Goal: Task Accomplishment & Management: Manage account settings

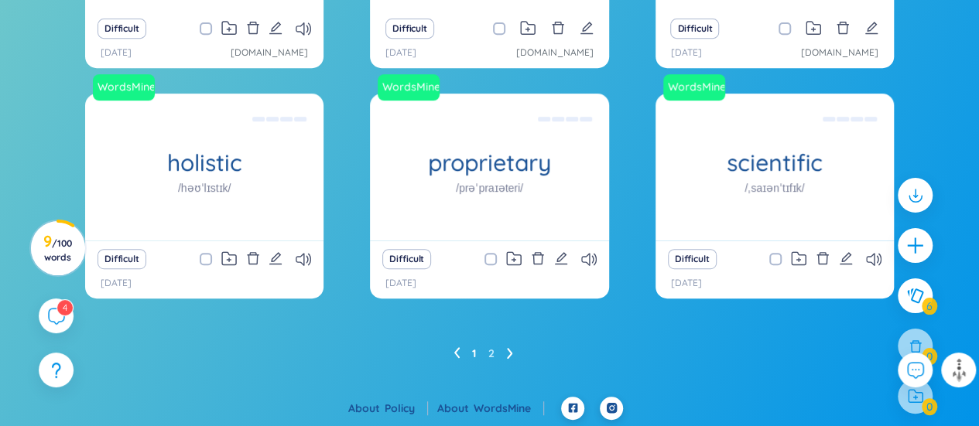
scroll to position [340, 0]
click at [510, 352] on icon at bounding box center [509, 353] width 5 height 11
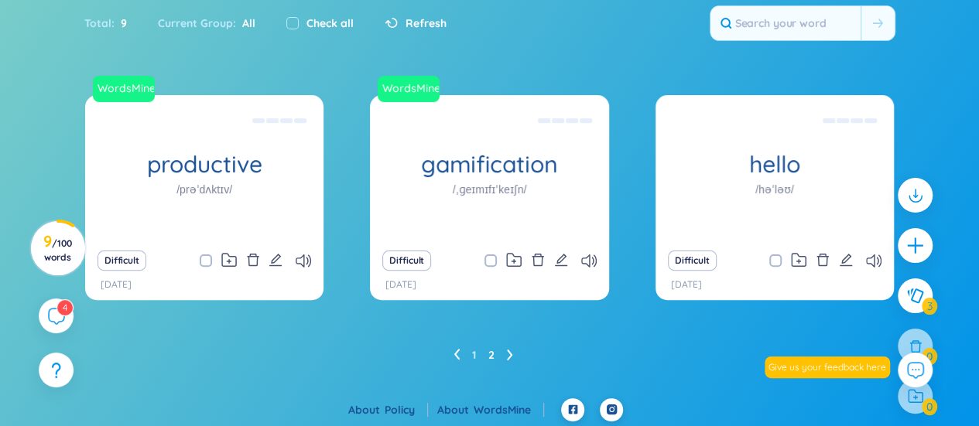
scroll to position [89, 0]
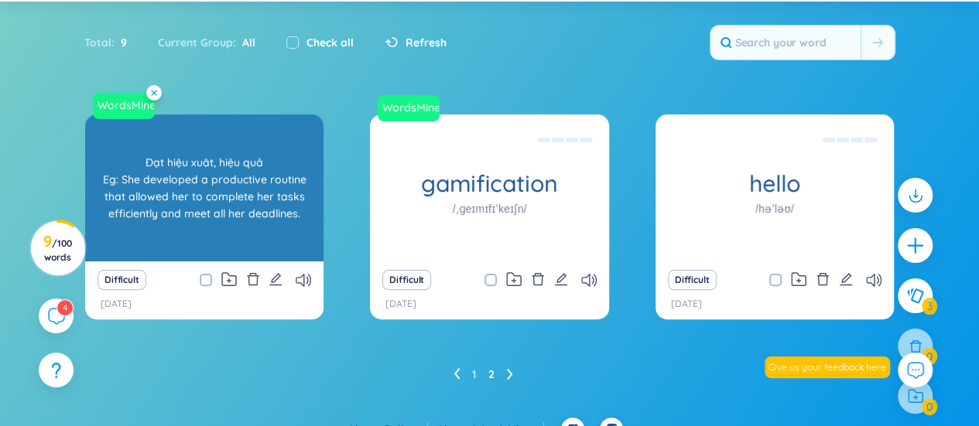
click at [155, 92] on icon at bounding box center [153, 92] width 5 height 5
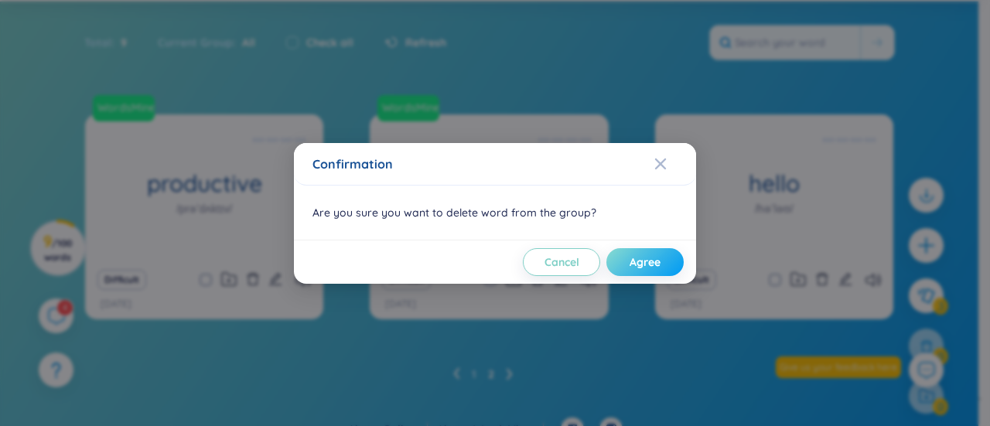
click at [654, 265] on span "Agree" at bounding box center [645, 262] width 31 height 15
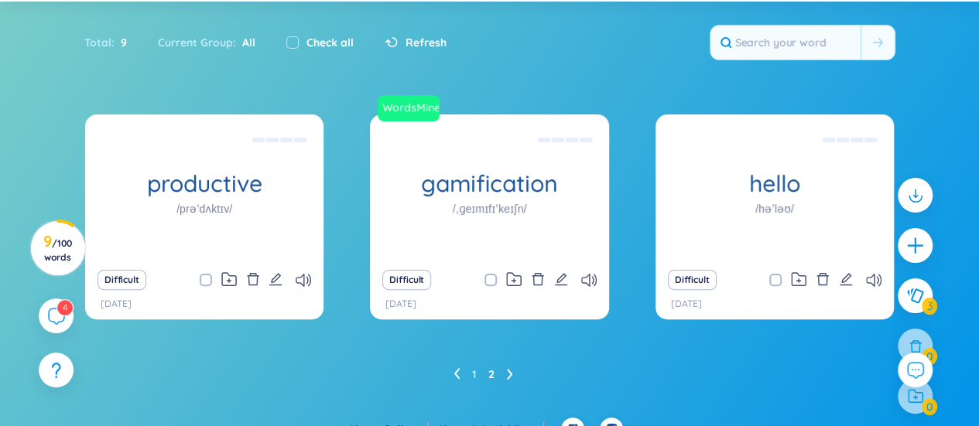
click at [97, 38] on div "Total : 9" at bounding box center [113, 42] width 58 height 32
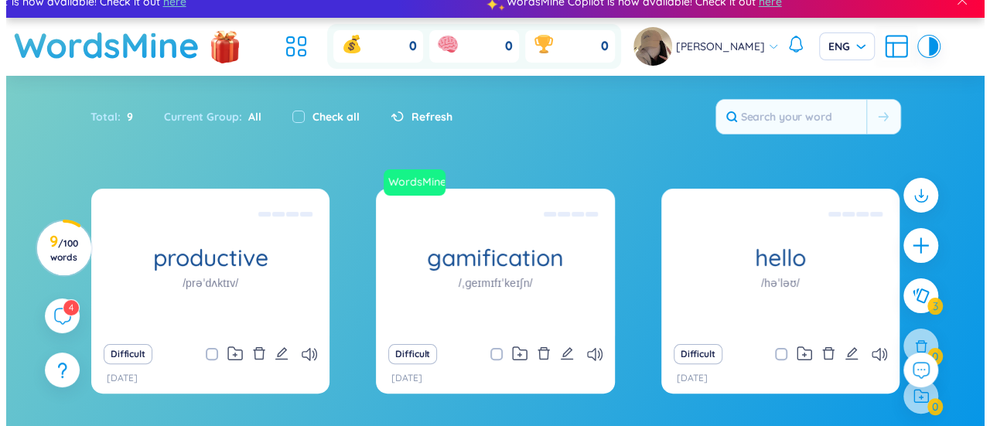
scroll to position [0, 0]
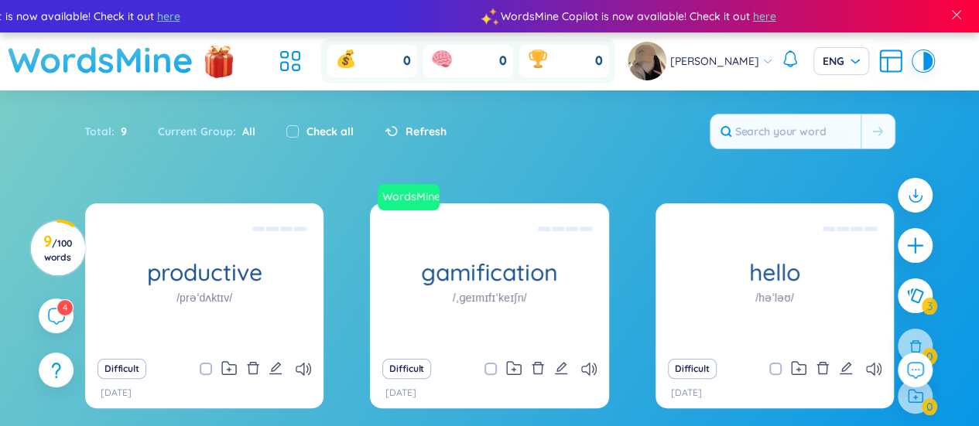
click at [113, 54] on h1 "WordsMine" at bounding box center [101, 59] width 186 height 55
click at [147, 52] on h1 "WordsMine" at bounding box center [101, 59] width 186 height 55
click at [723, 39] on div "0 0 0 [PERSON_NAME]" at bounding box center [602, 61] width 659 height 45
click at [717, 64] on span "[PERSON_NAME]" at bounding box center [714, 61] width 89 height 17
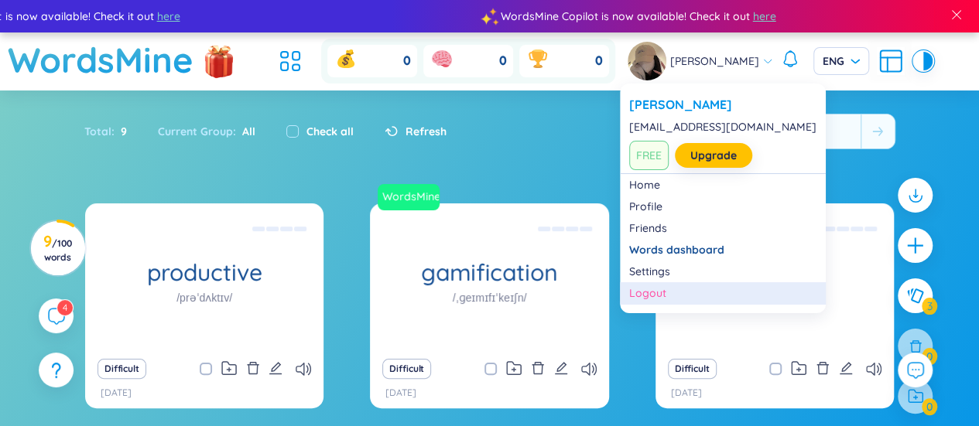
click at [650, 298] on div "Logout" at bounding box center [722, 293] width 187 height 15
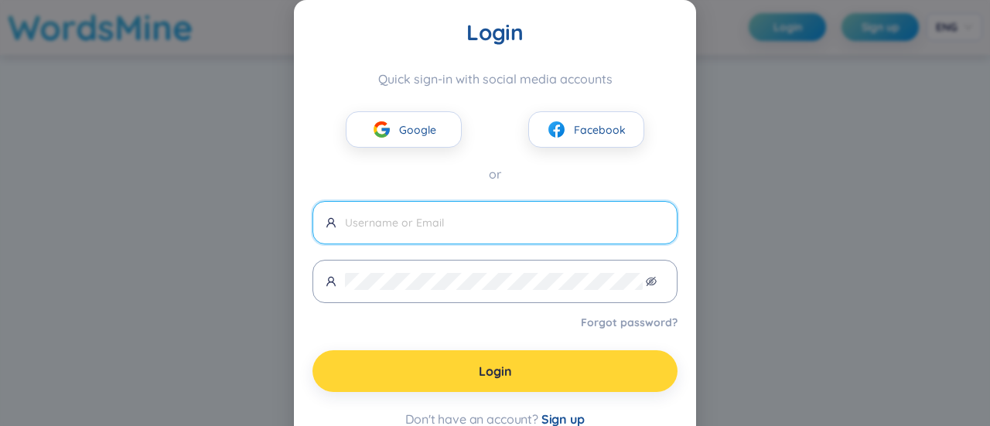
scroll to position [19, 0]
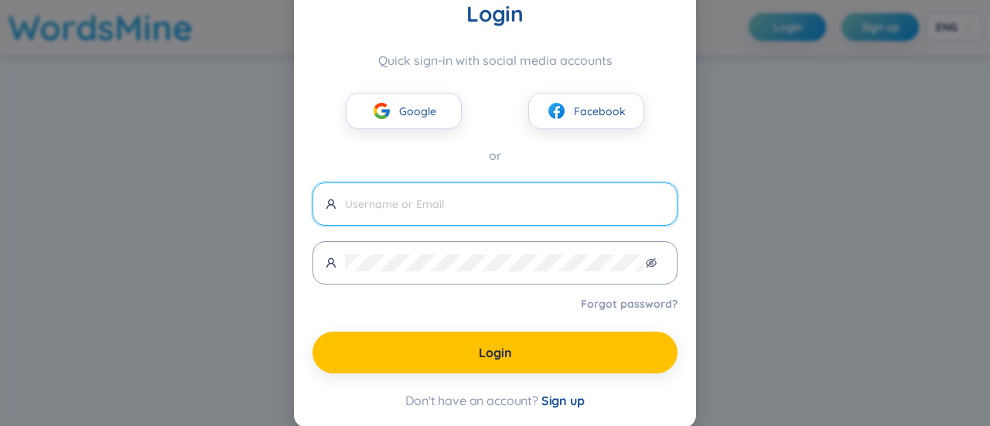
drag, startPoint x: 773, startPoint y: 135, endPoint x: 776, endPoint y: 123, distance: 12.0
click at [774, 135] on div "Login Quick sign-in with social media accounts Google Facebook or Forgot passwo…" at bounding box center [495, 213] width 990 height 426
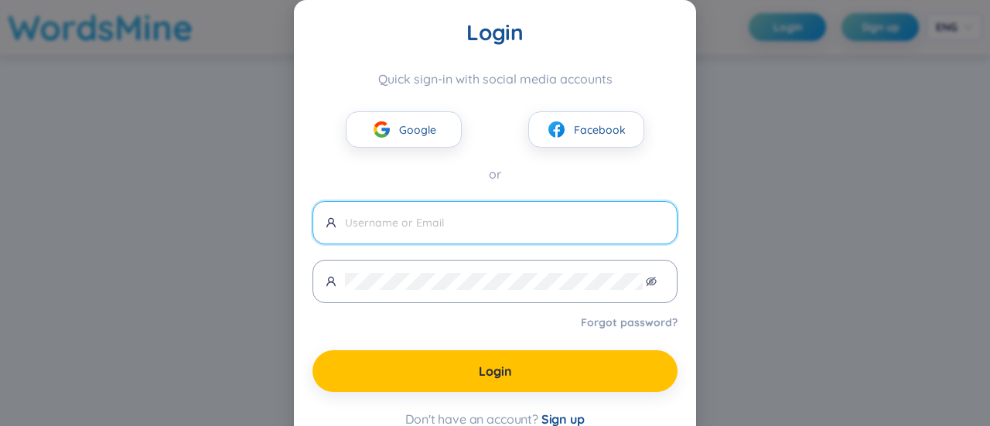
click at [864, 223] on div "Login Quick sign-in with social media accounts Google Facebook or Forgot passwo…" at bounding box center [495, 213] width 990 height 426
